Goal: Transaction & Acquisition: Purchase product/service

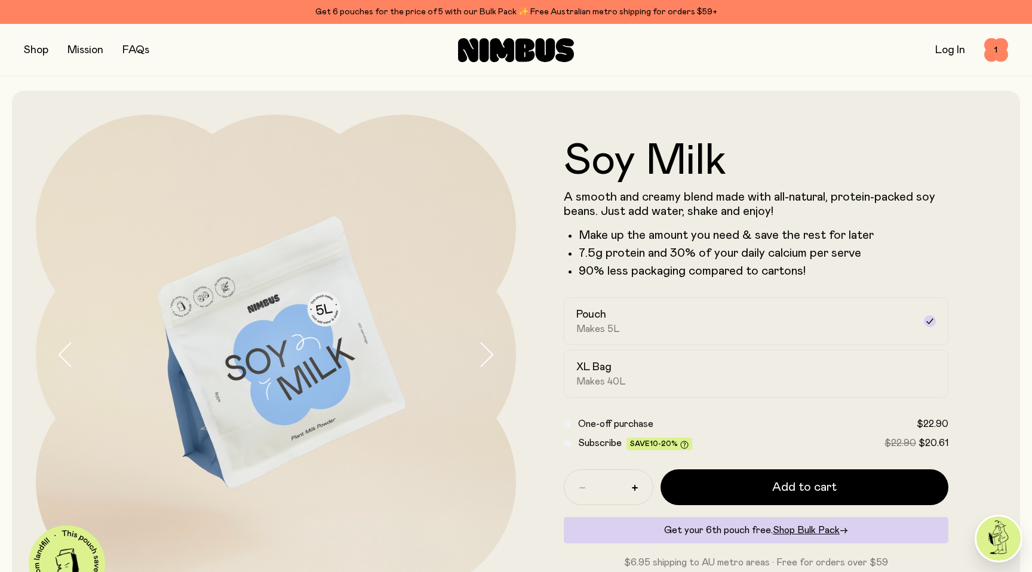
click at [36, 50] on button "button" at bounding box center [36, 50] width 24 height 17
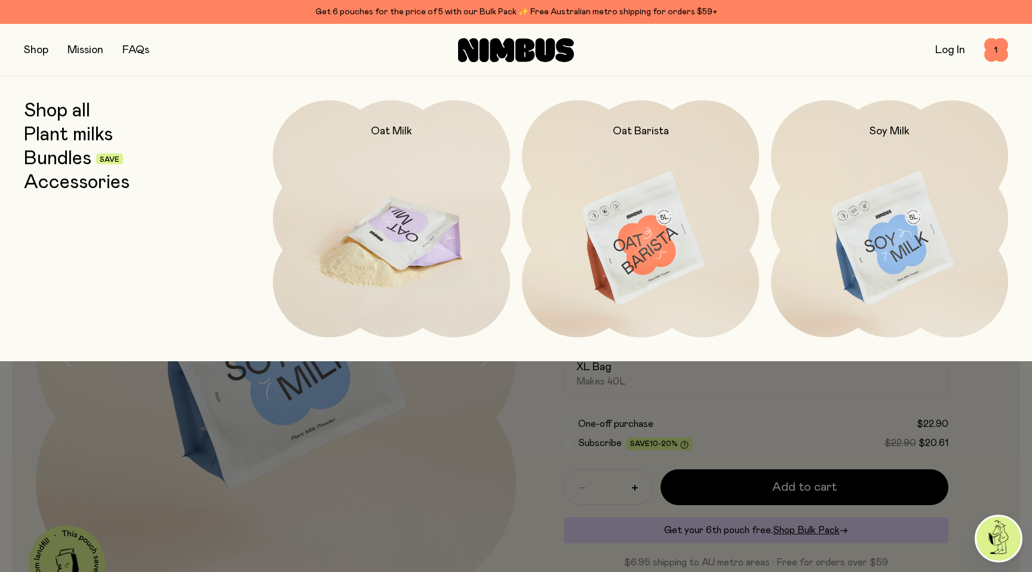
click at [346, 131] on div "Oat Milk" at bounding box center [391, 119] width 237 height 38
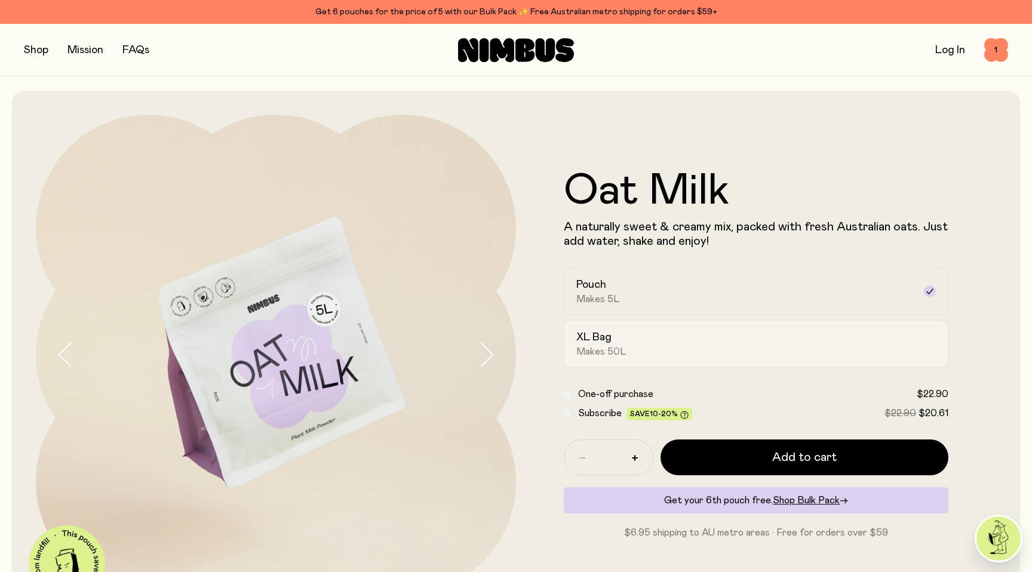
click at [606, 348] on span "Makes 50L" at bounding box center [601, 352] width 50 height 12
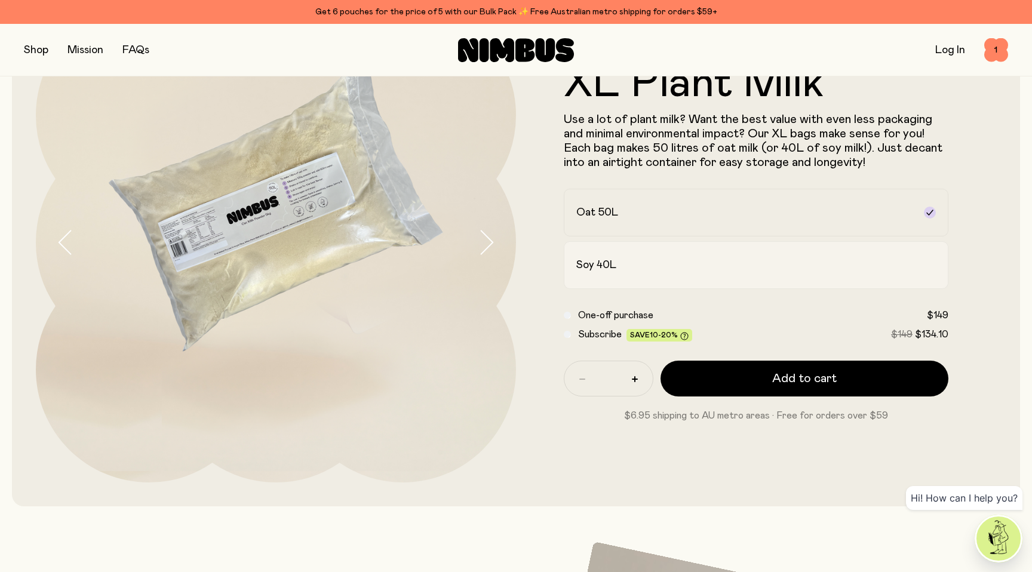
scroll to position [86, 0]
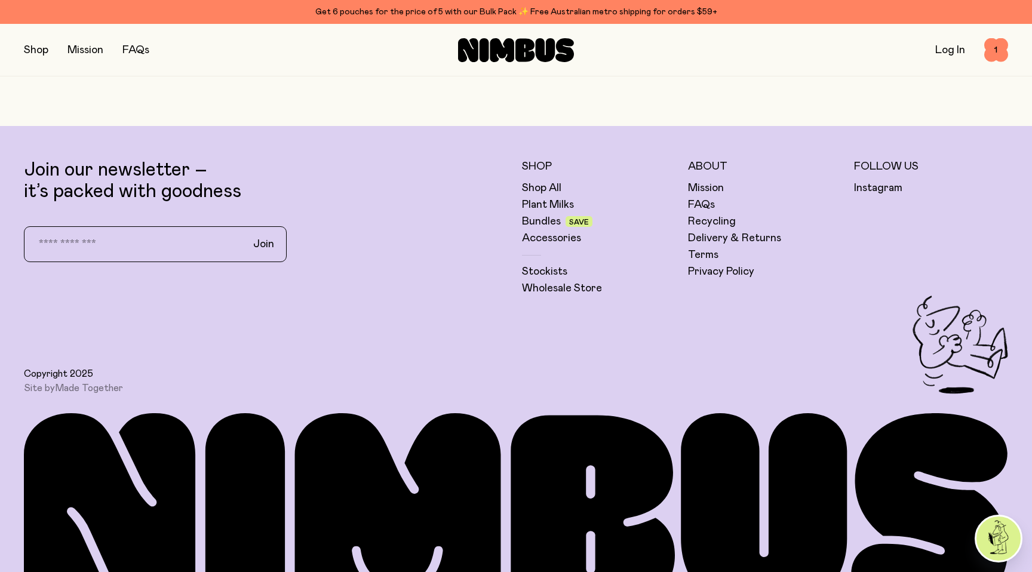
scroll to position [2910, 0]
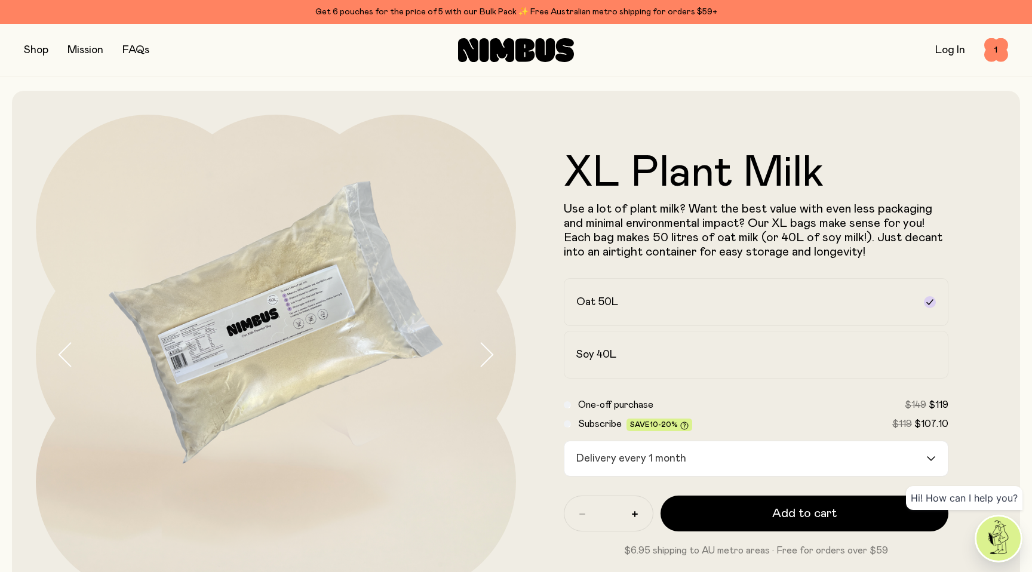
click at [619, 462] on div "Delivery every 1 month" at bounding box center [745, 458] width 362 height 35
click at [707, 408] on label "One-off purchase $149 $119" at bounding box center [763, 405] width 370 height 14
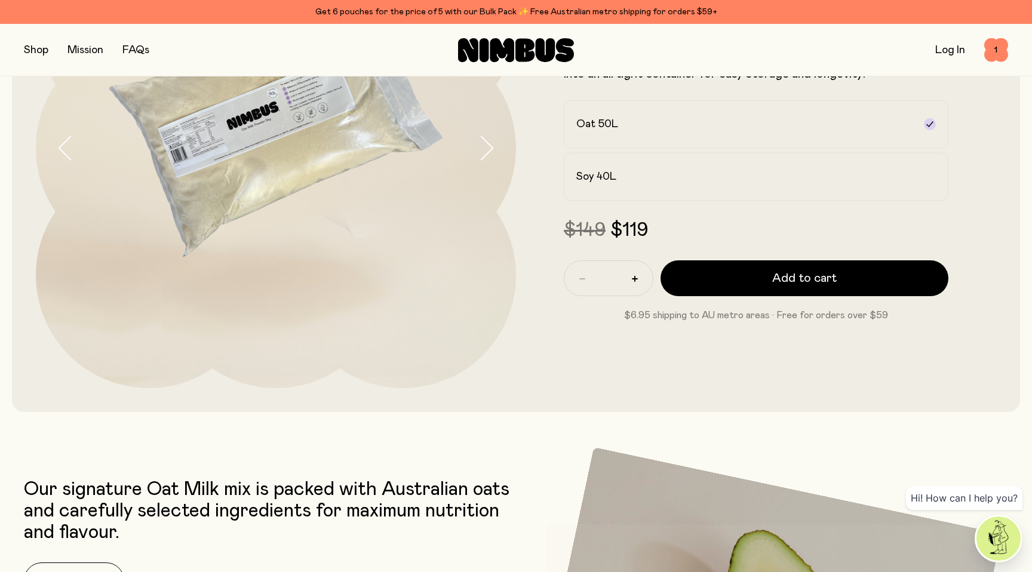
scroll to position [208, 0]
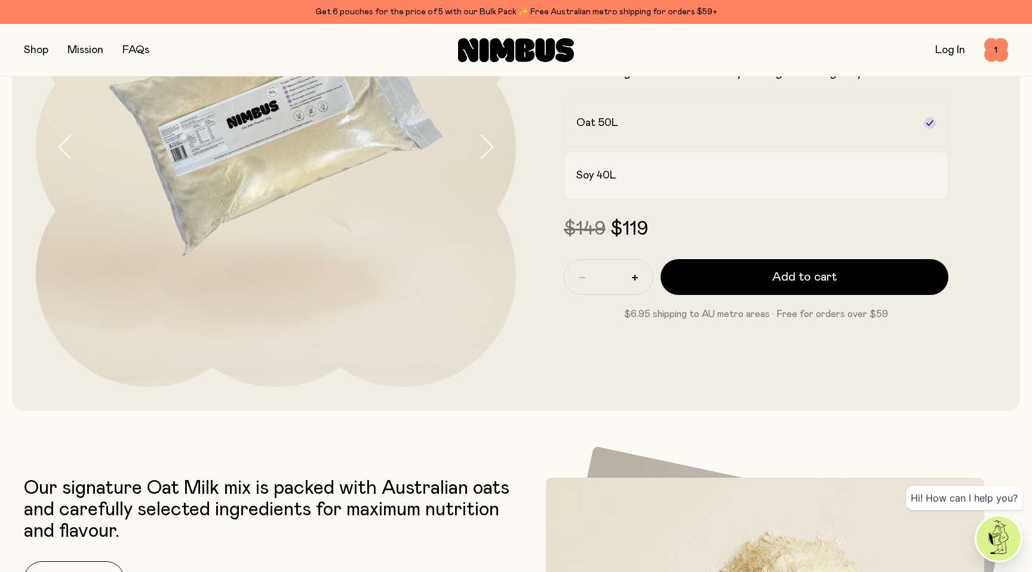
click at [644, 178] on div "Soy 40L" at bounding box center [745, 175] width 338 height 14
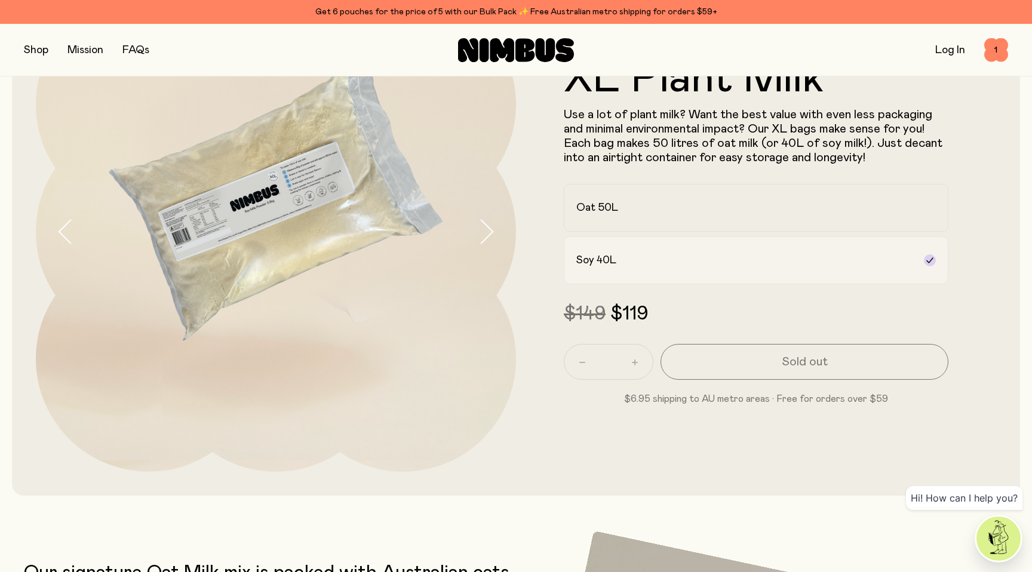
scroll to position [105, 0]
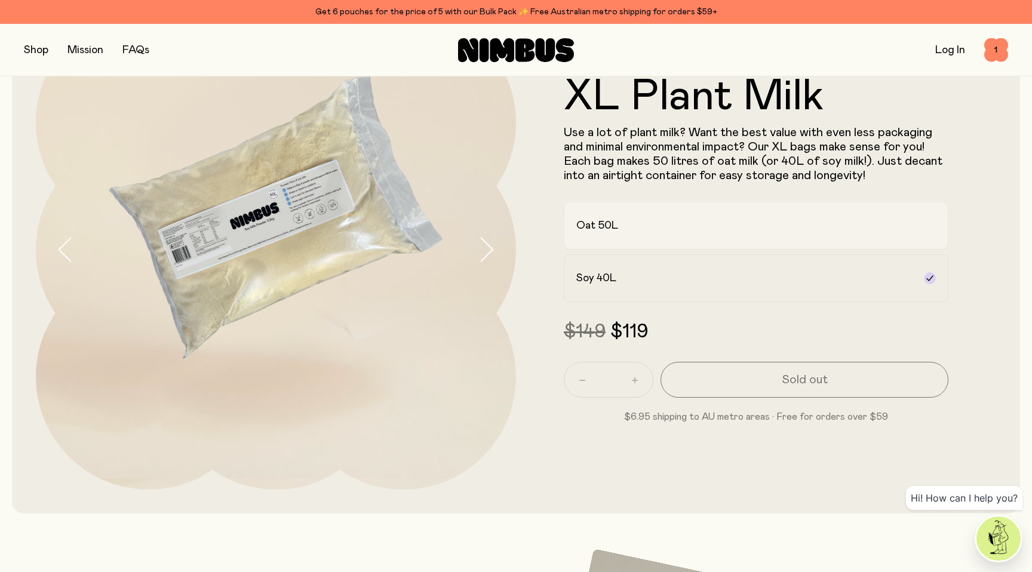
click at [628, 229] on div "Oat 50L" at bounding box center [745, 226] width 338 height 14
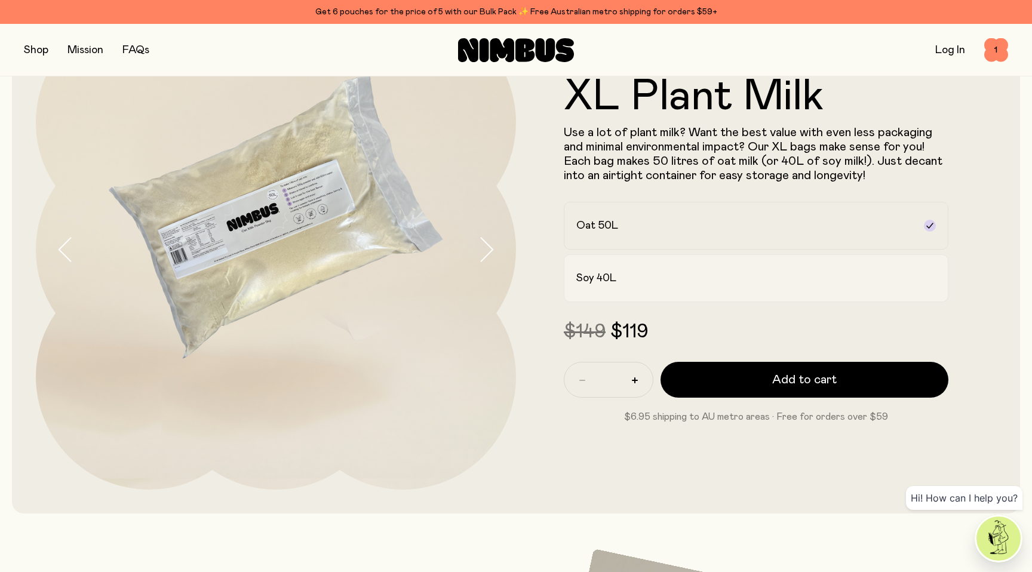
click at [621, 271] on div "Soy 40L" at bounding box center [745, 278] width 338 height 14
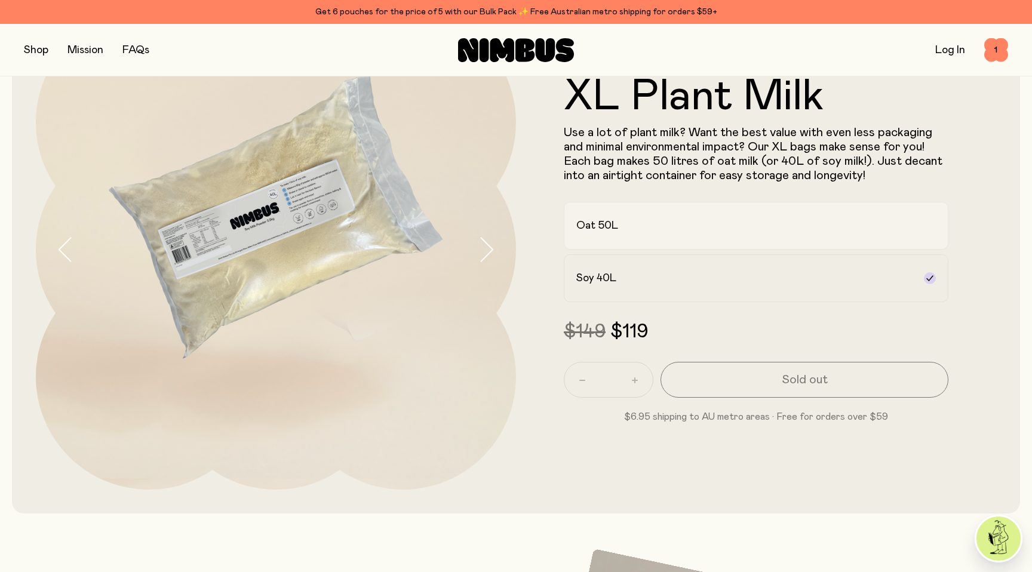
click at [620, 229] on div "Oat 50L" at bounding box center [745, 226] width 338 height 14
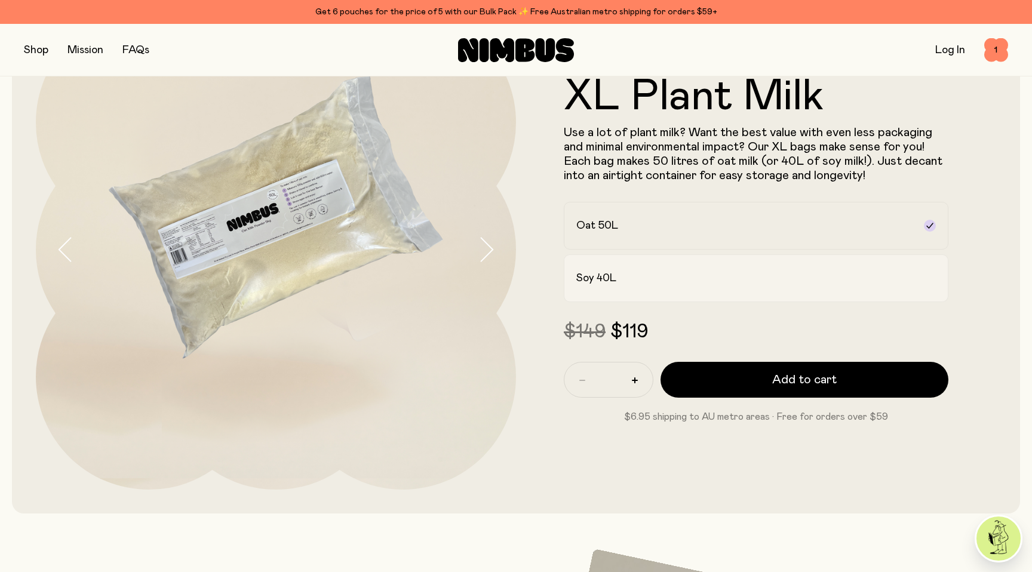
click at [613, 271] on h2 "Soy 40L" at bounding box center [596, 278] width 40 height 14
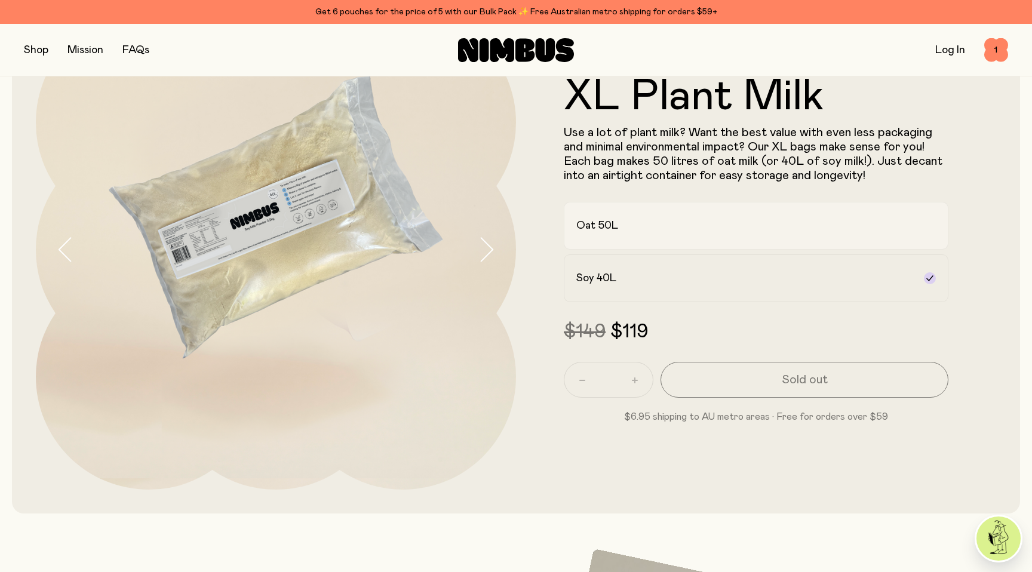
click at [616, 239] on label "Oat 50L" at bounding box center [756, 226] width 385 height 48
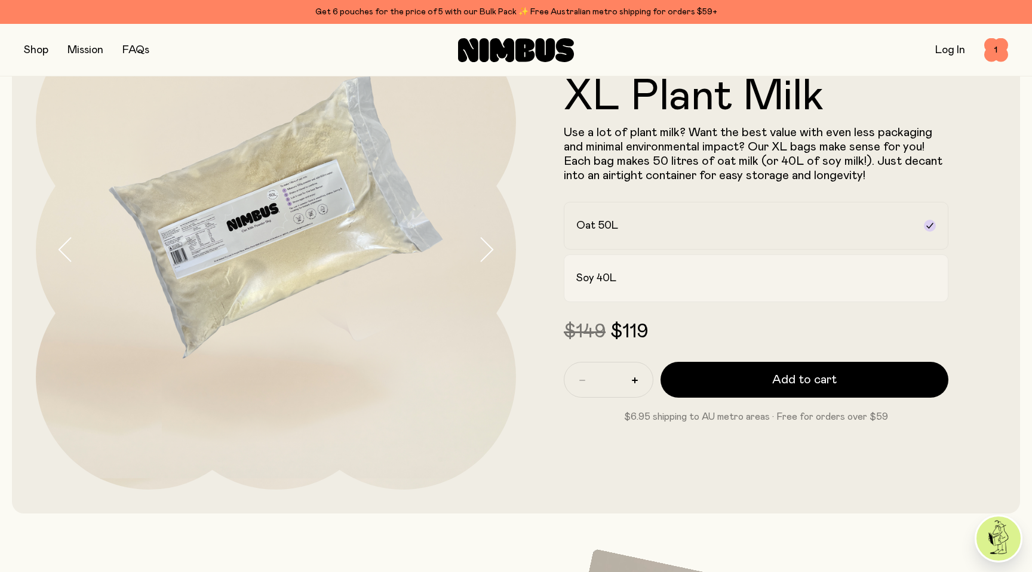
click at [613, 276] on h2 "Soy 40L" at bounding box center [596, 278] width 40 height 14
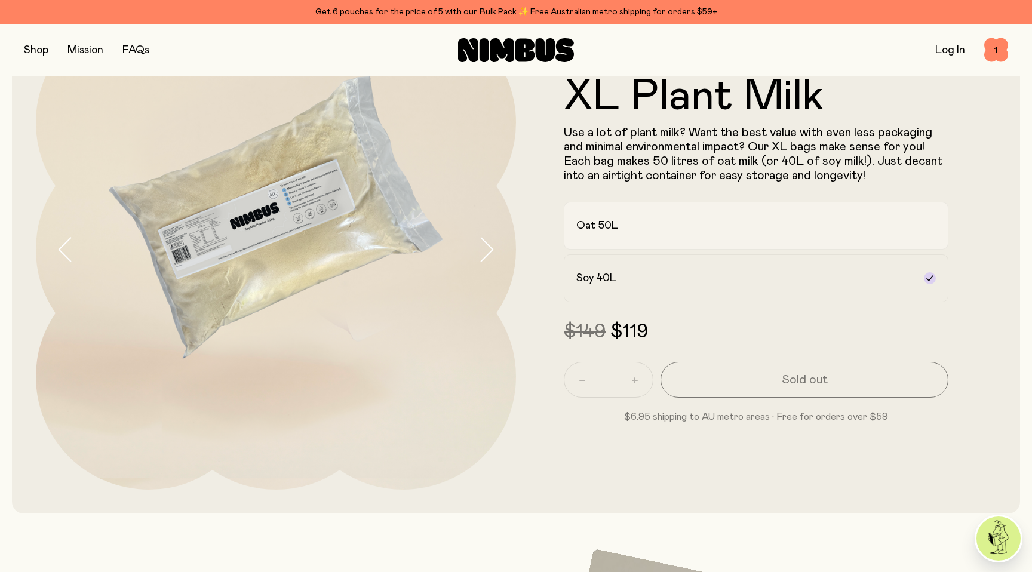
click at [612, 229] on h2 "Oat 50L" at bounding box center [597, 226] width 42 height 14
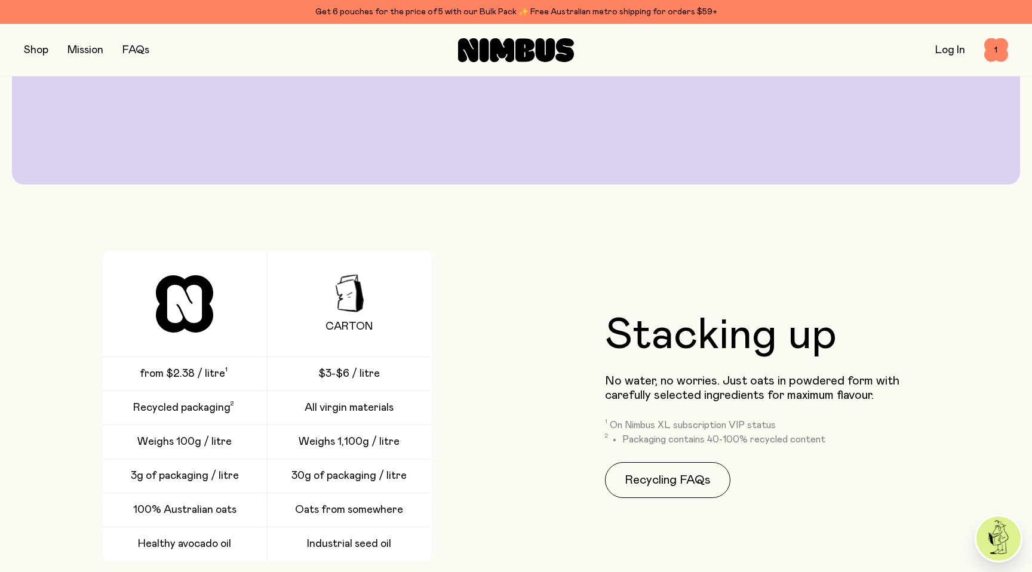
scroll to position [1725, 0]
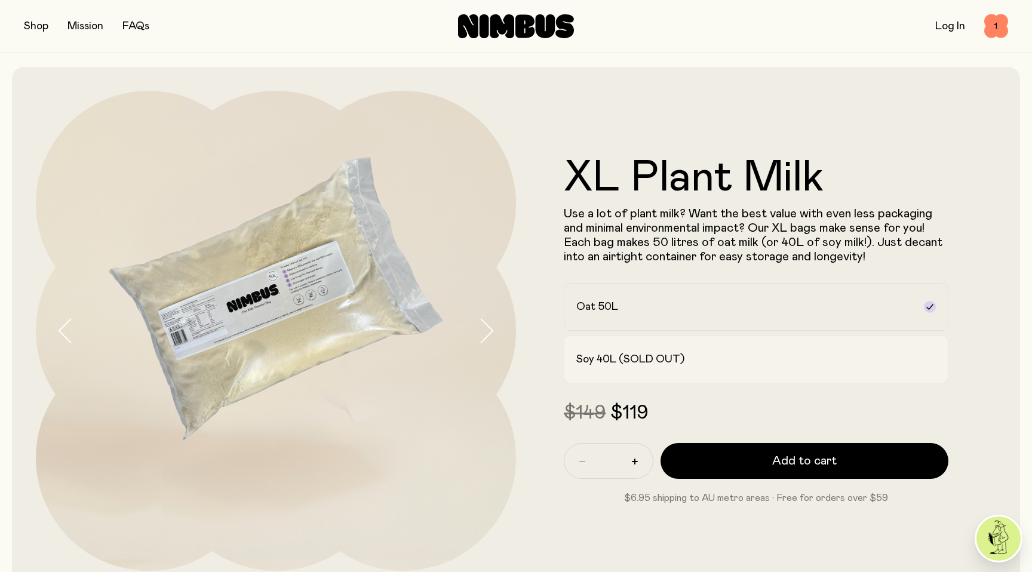
click at [625, 362] on h2 "Soy 40L (SOLD OUT)" at bounding box center [630, 359] width 108 height 14
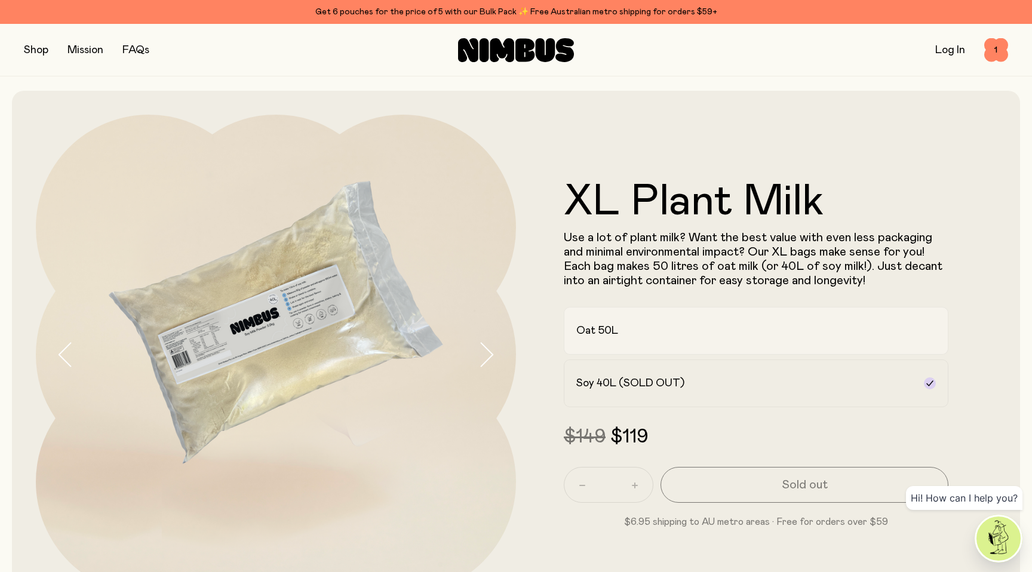
click at [618, 330] on div "Oat 50L" at bounding box center [745, 331] width 338 height 14
